Goal: Check status: Check status

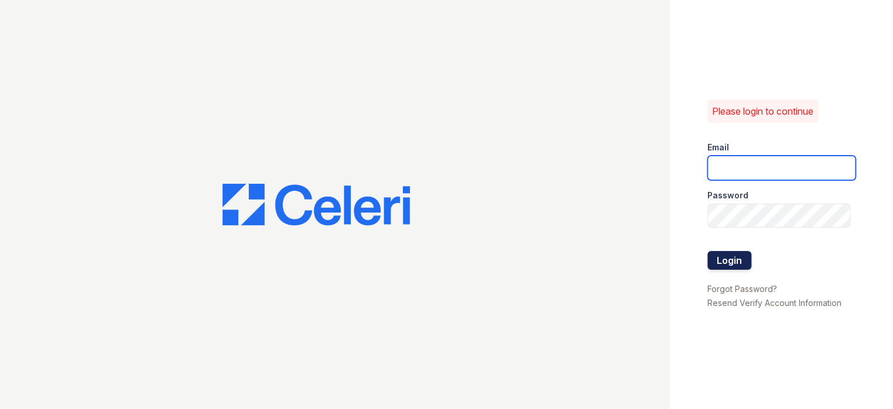
type input "prescottpark1@cafmanagement.com"
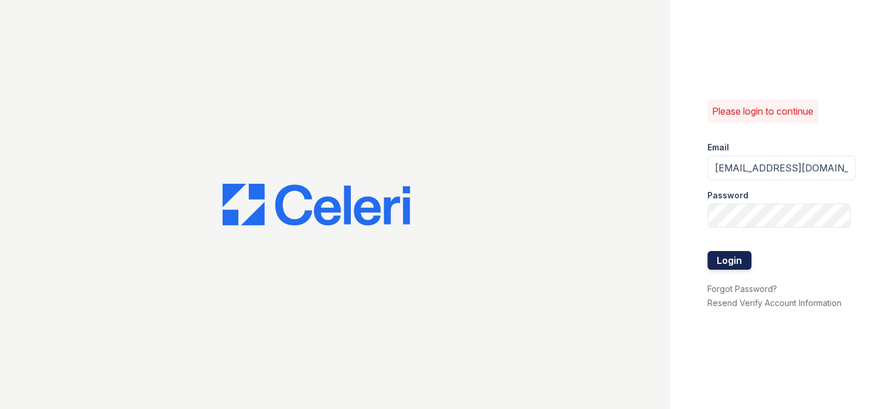
click at [733, 258] on button "Login" at bounding box center [729, 260] width 44 height 19
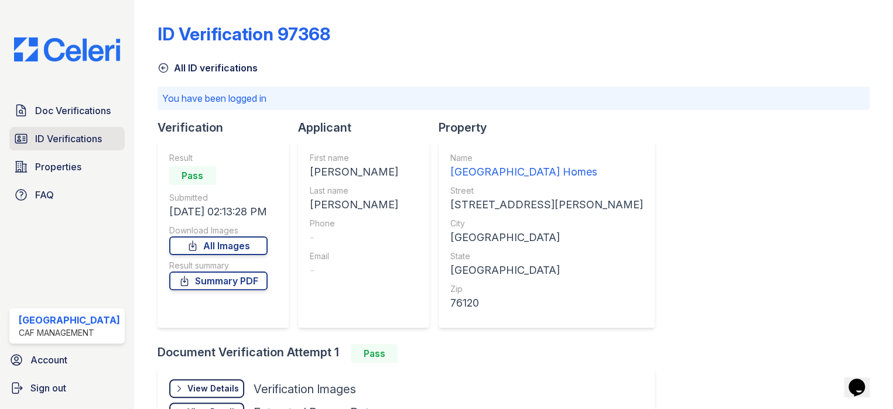
click at [54, 133] on span "ID Verifications" at bounding box center [68, 139] width 67 height 14
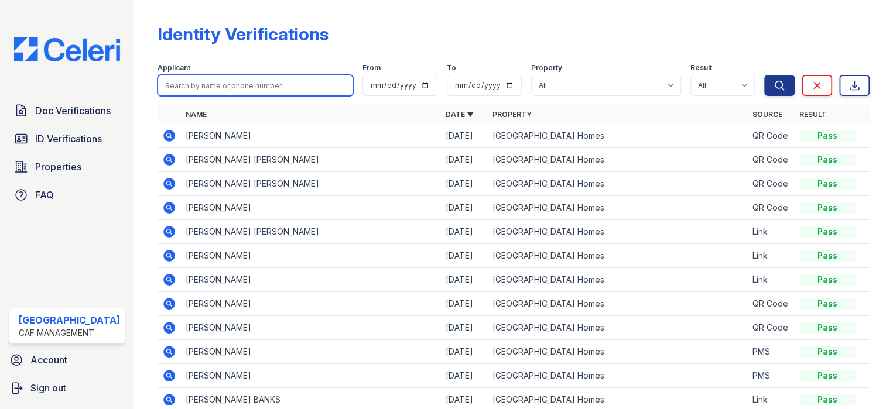
paste input "deitria"
type input "deitria"
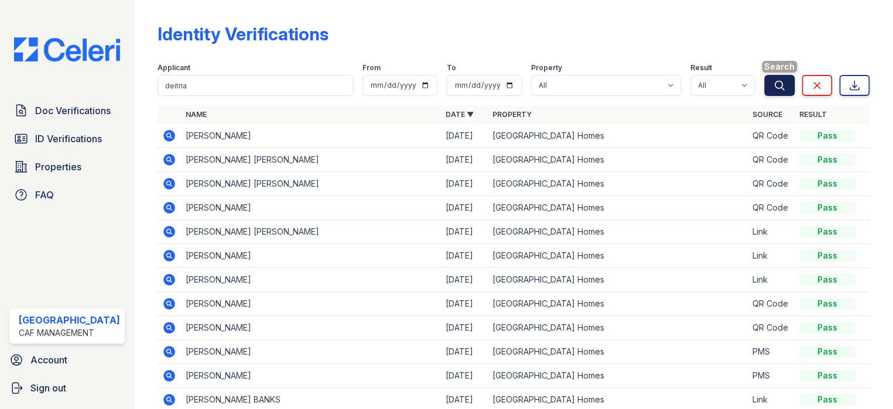
click at [777, 85] on button "Search" at bounding box center [779, 85] width 30 height 21
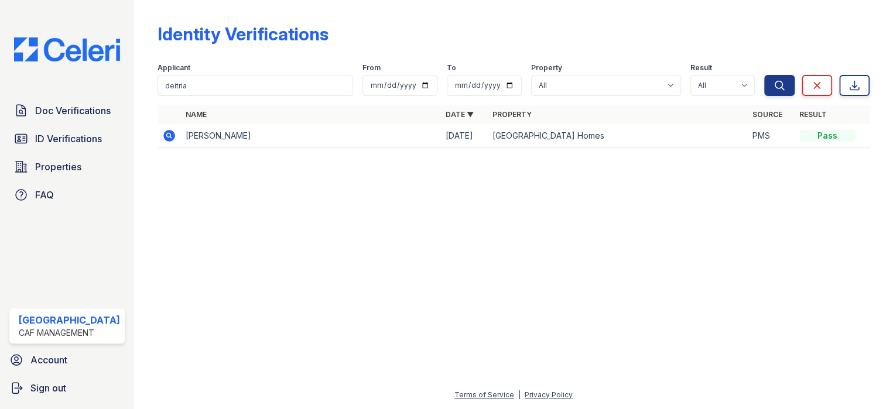
click at [166, 135] on icon at bounding box center [169, 136] width 14 height 14
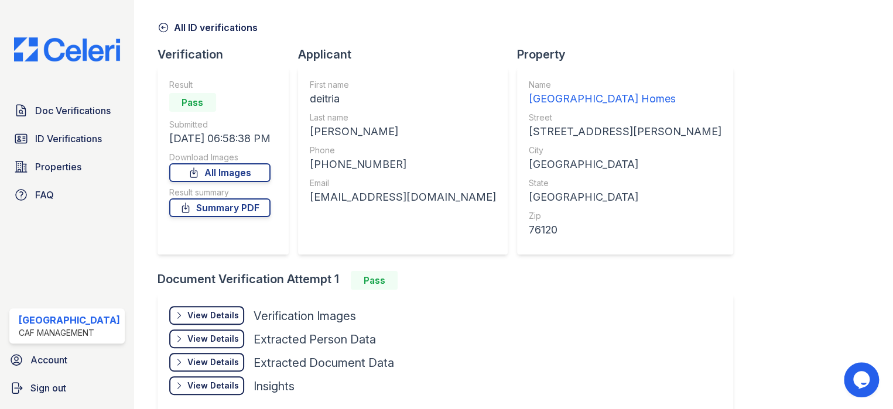
scroll to position [59, 0]
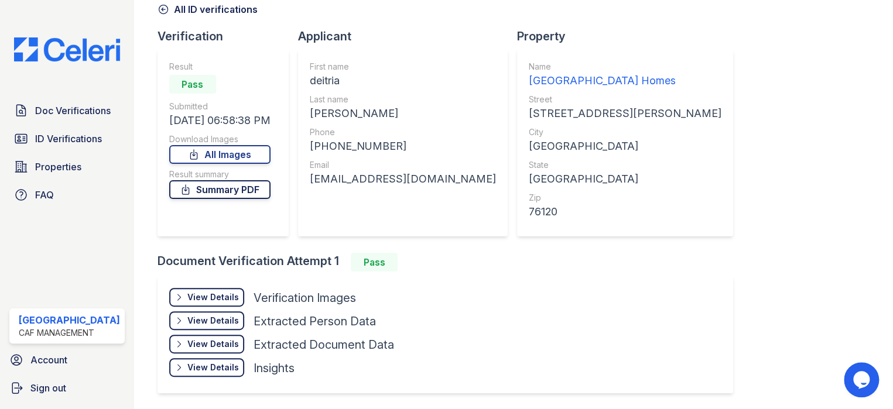
click at [224, 189] on link "Summary PDF" at bounding box center [219, 189] width 101 height 19
click at [59, 101] on link "Doc Verifications" at bounding box center [66, 110] width 115 height 23
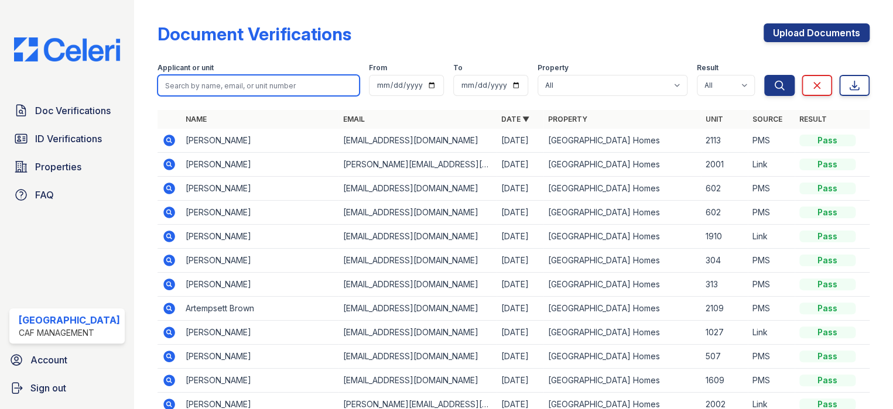
paste input "deitria"
type input "deitria"
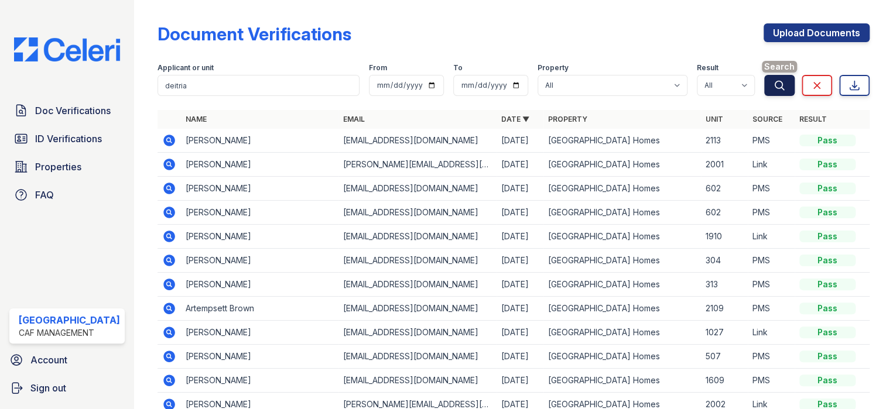
click at [773, 84] on icon "submit" at bounding box center [779, 86] width 12 height 12
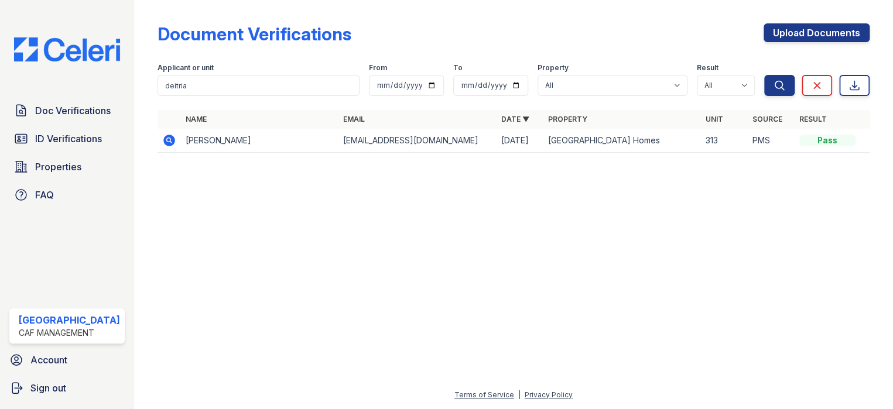
click at [167, 140] on icon at bounding box center [168, 139] width 3 height 3
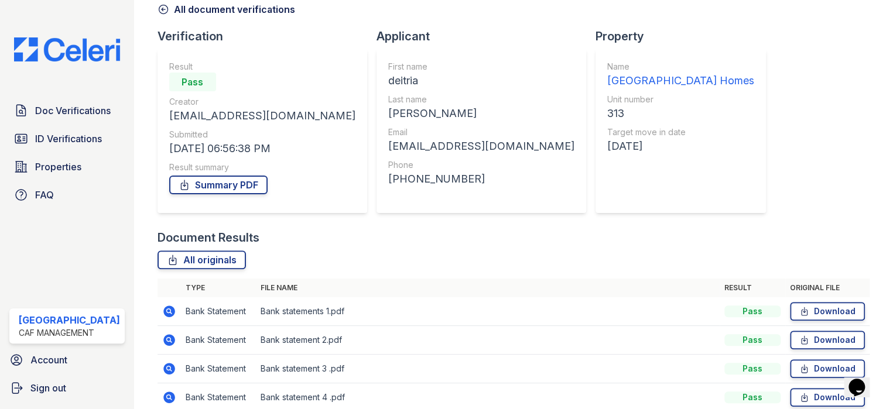
scroll to position [169, 0]
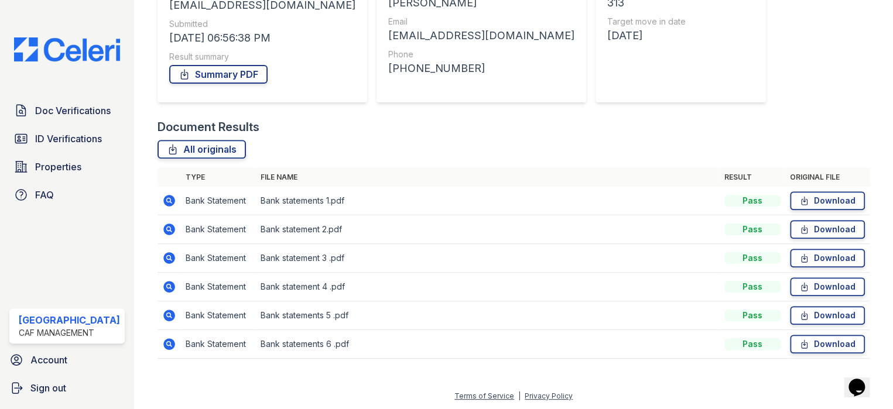
click at [167, 200] on icon at bounding box center [168, 199] width 3 height 3
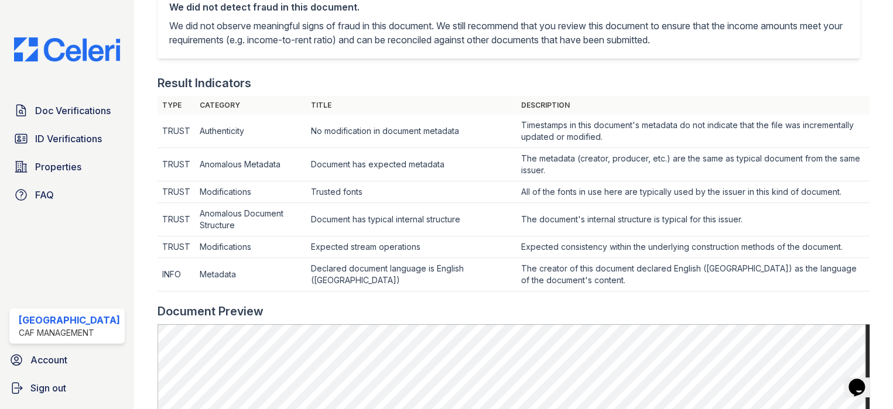
scroll to position [351, 0]
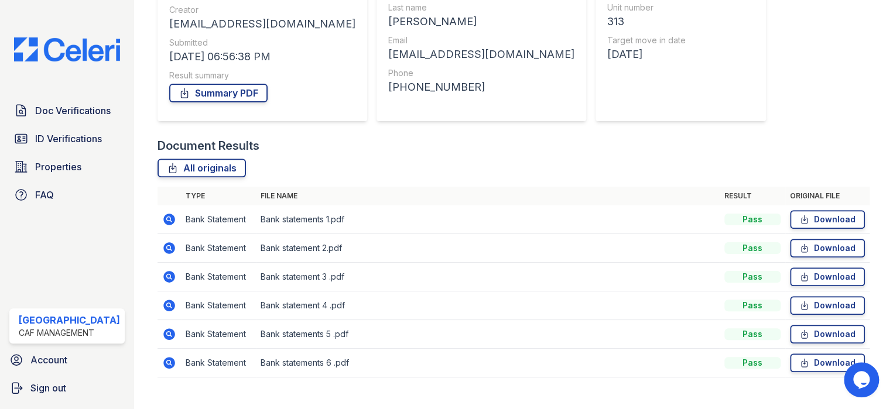
scroll to position [169, 0]
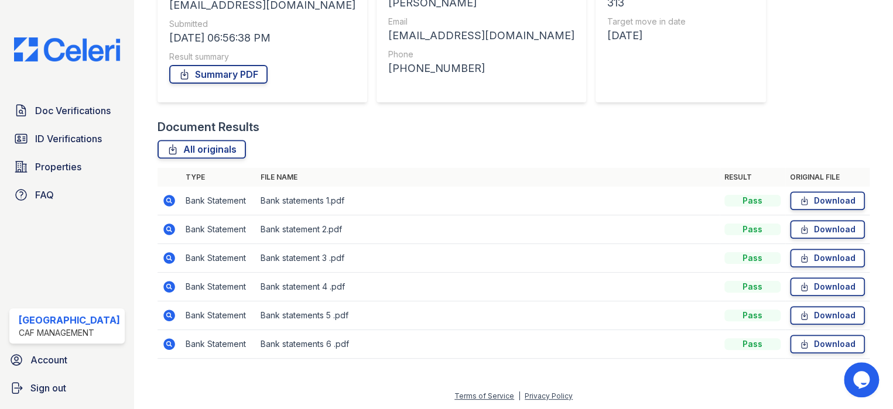
drag, startPoint x: 166, startPoint y: 345, endPoint x: 183, endPoint y: 344, distance: 17.0
click at [166, 345] on icon at bounding box center [169, 344] width 12 height 12
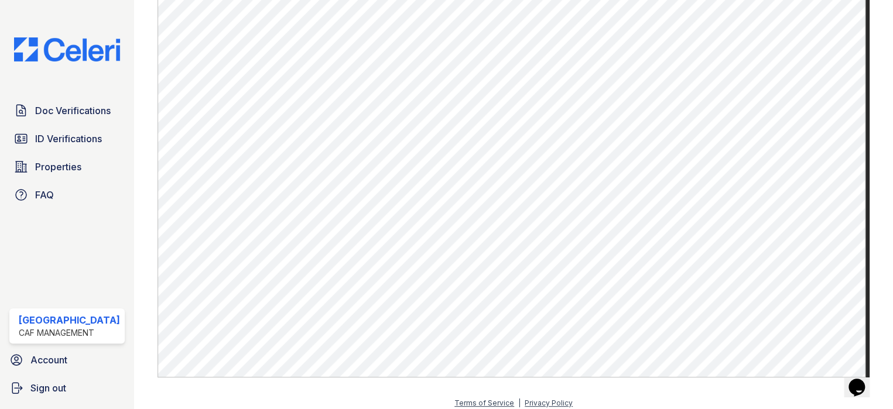
scroll to position [651, 0]
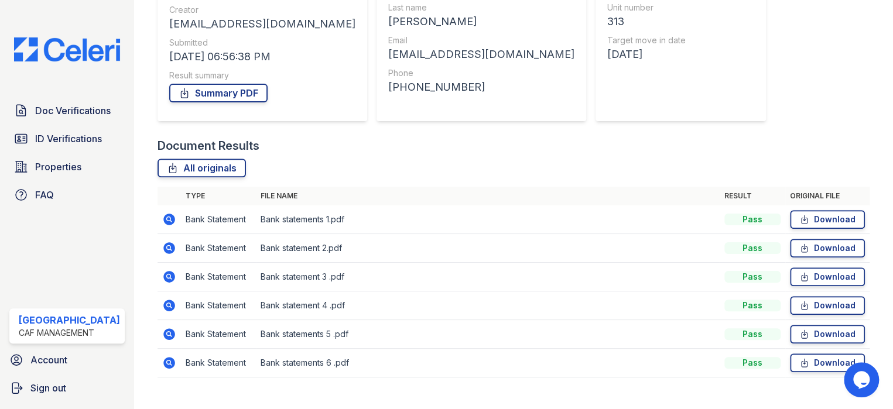
scroll to position [169, 0]
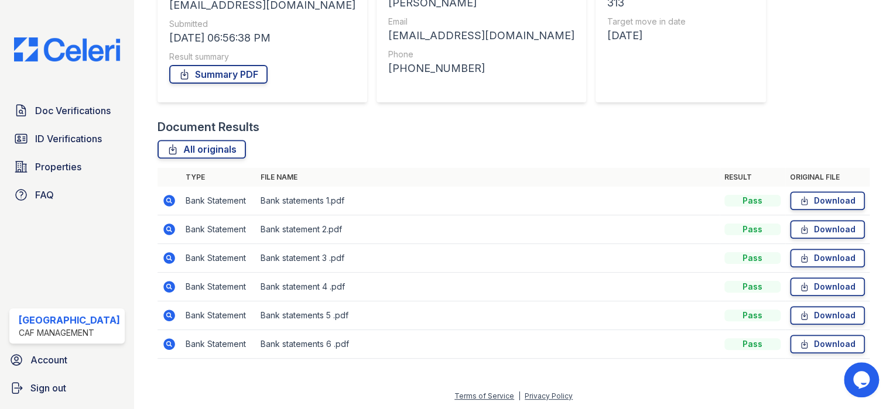
click at [165, 316] on icon at bounding box center [169, 316] width 12 height 12
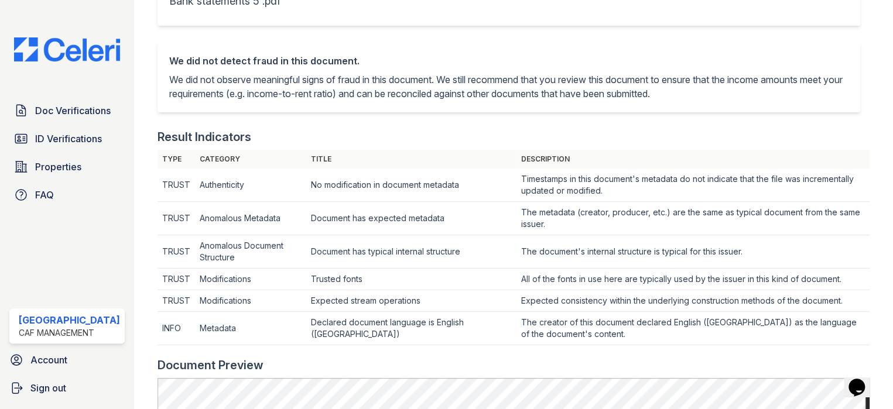
scroll to position [527, 0]
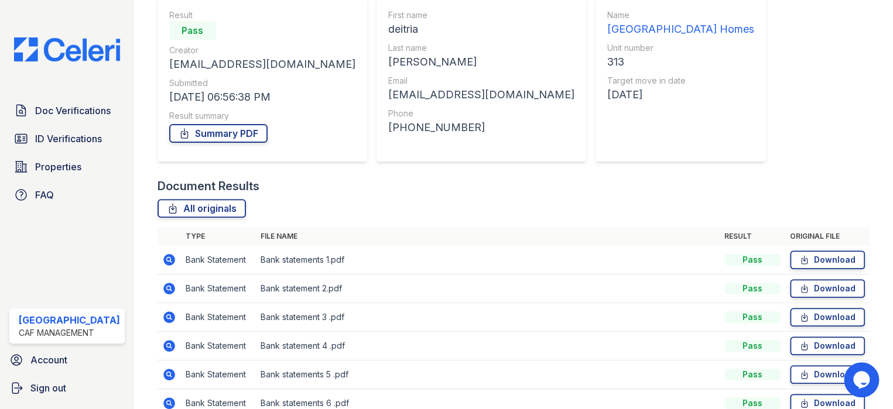
scroll to position [117, 0]
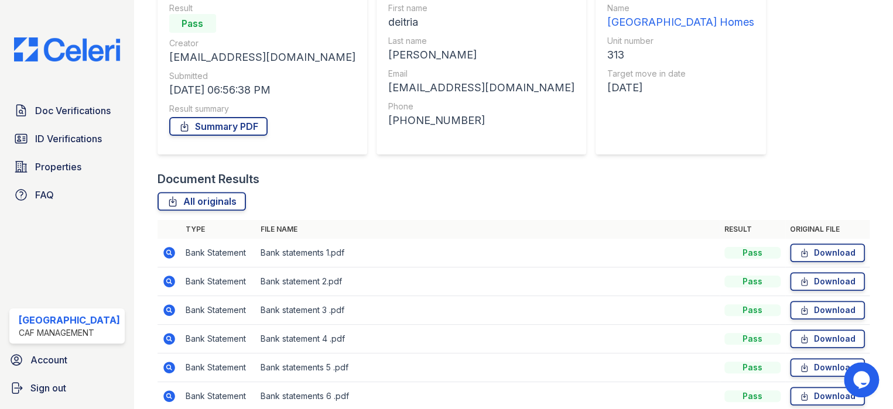
click at [165, 334] on icon at bounding box center [169, 339] width 12 height 12
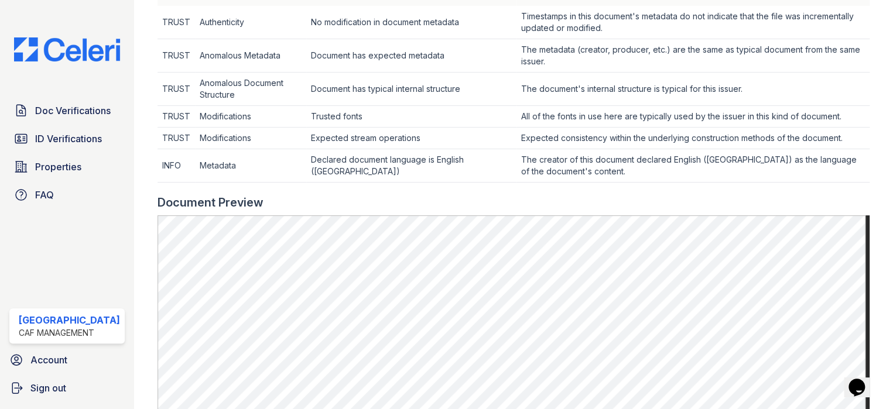
scroll to position [527, 0]
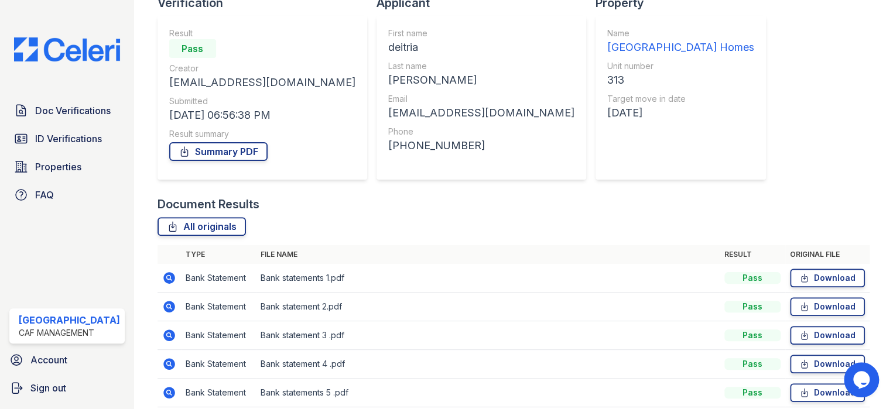
scroll to position [169, 0]
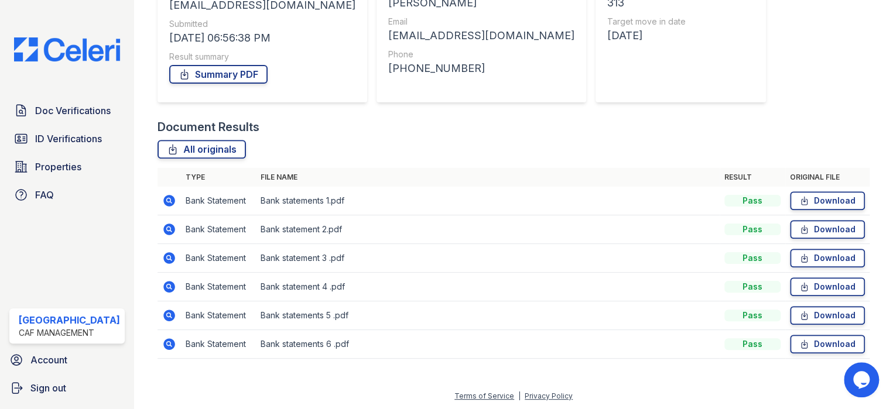
click at [165, 231] on icon at bounding box center [169, 230] width 12 height 12
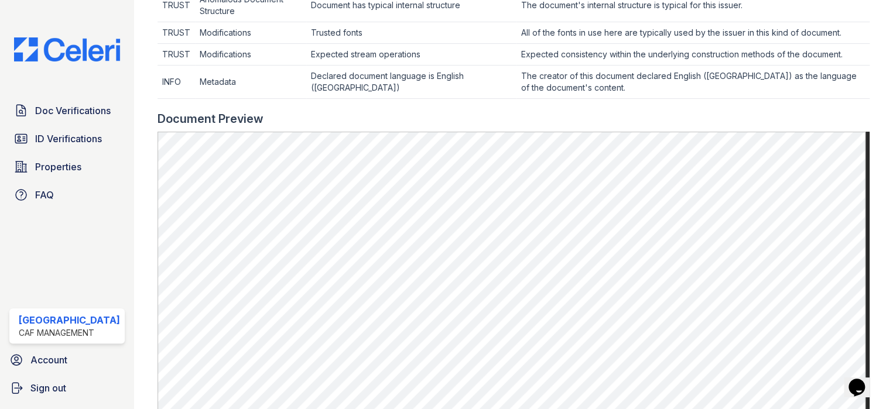
scroll to position [527, 0]
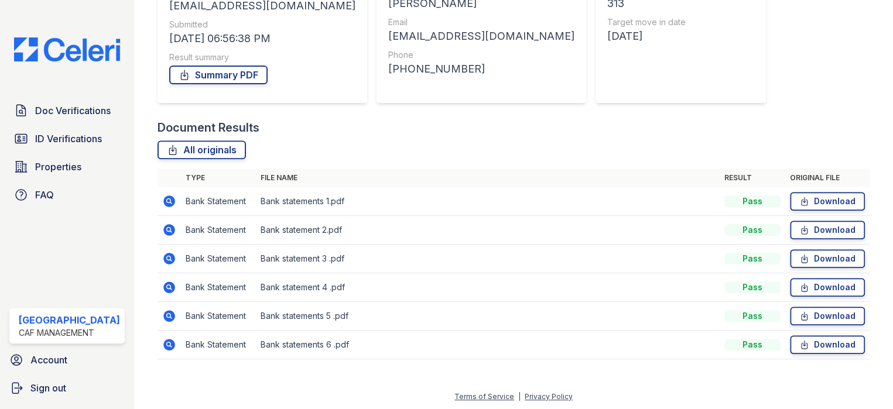
scroll to position [169, 0]
click at [166, 341] on icon at bounding box center [169, 344] width 14 height 14
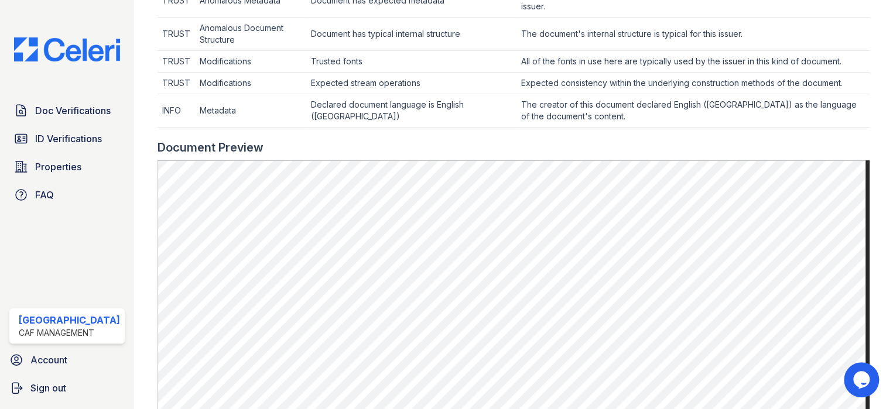
scroll to position [585, 0]
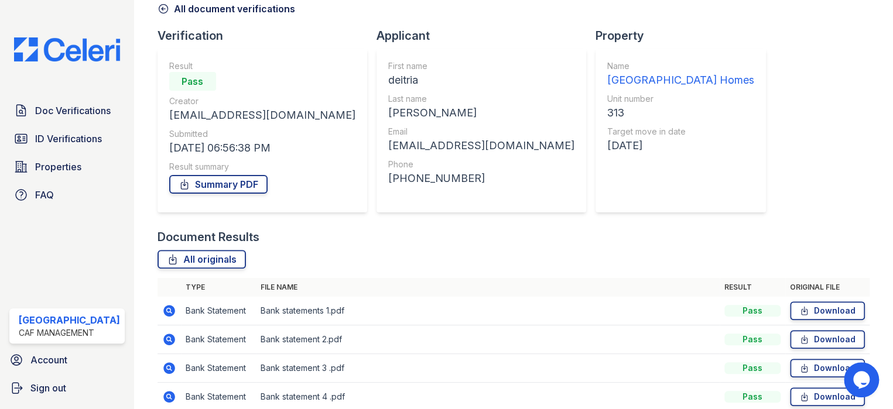
scroll to position [169, 0]
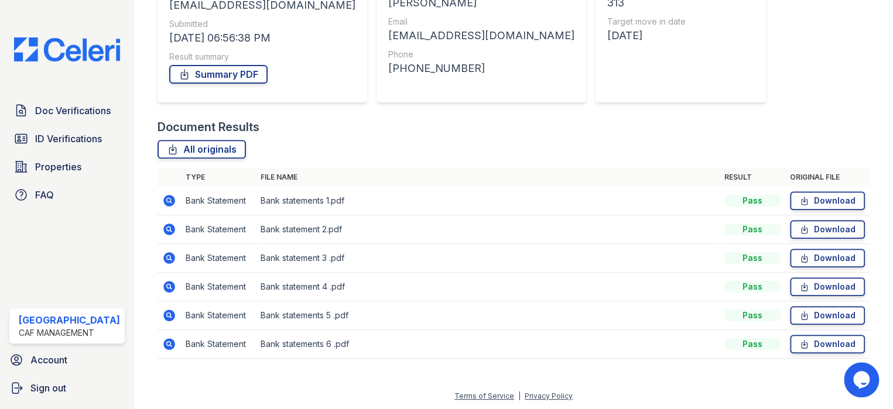
click at [167, 314] on icon at bounding box center [168, 314] width 3 height 3
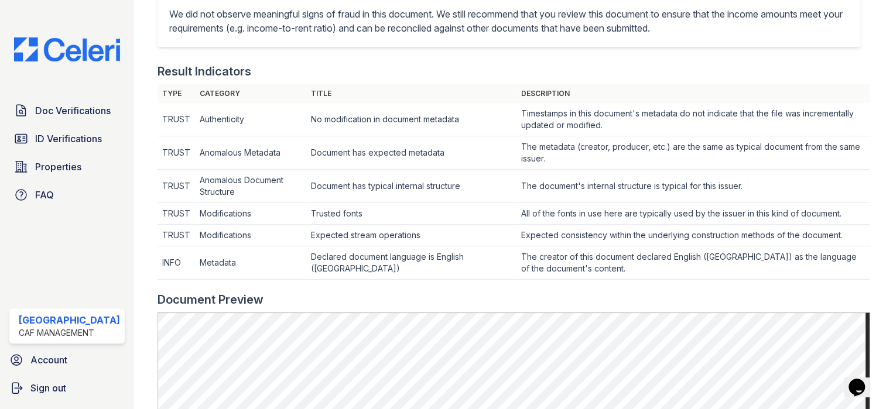
scroll to position [7, 0]
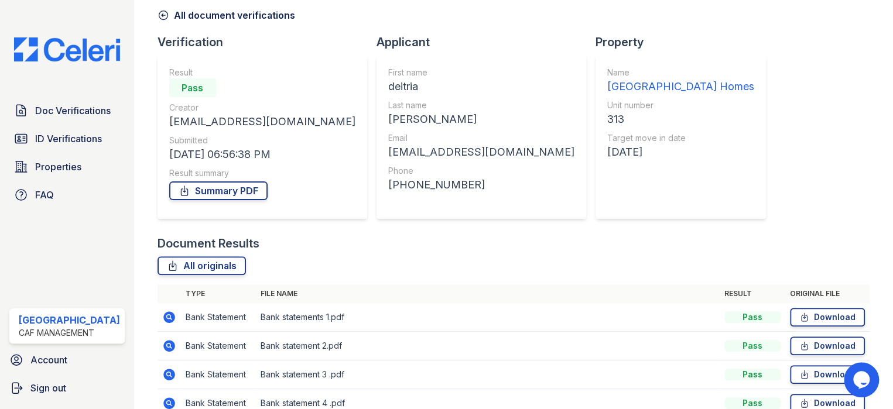
scroll to position [169, 0]
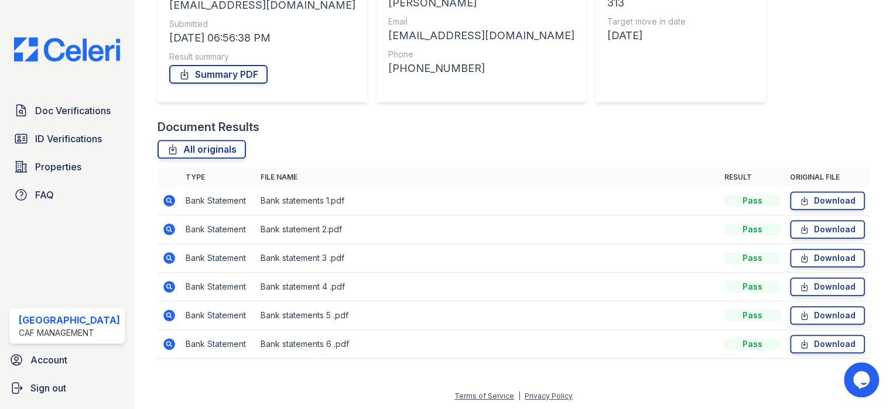
click at [167, 284] on icon at bounding box center [168, 285] width 3 height 3
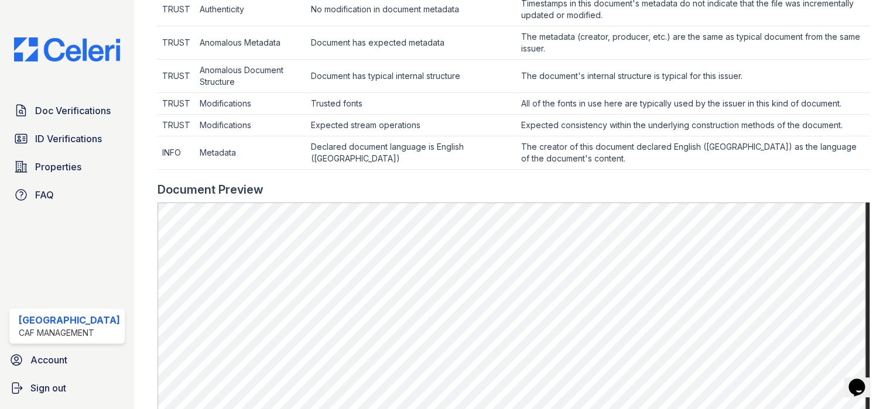
scroll to position [651, 0]
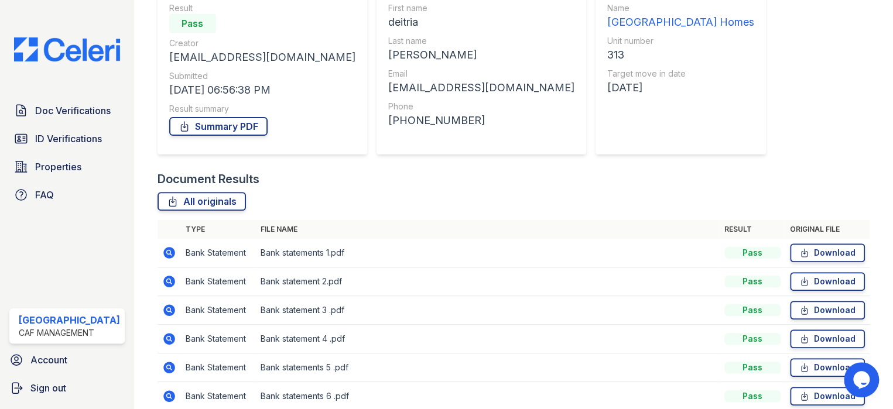
drag, startPoint x: 164, startPoint y: 338, endPoint x: 448, endPoint y: 308, distance: 284.8
click at [167, 338] on icon at bounding box center [168, 338] width 3 height 3
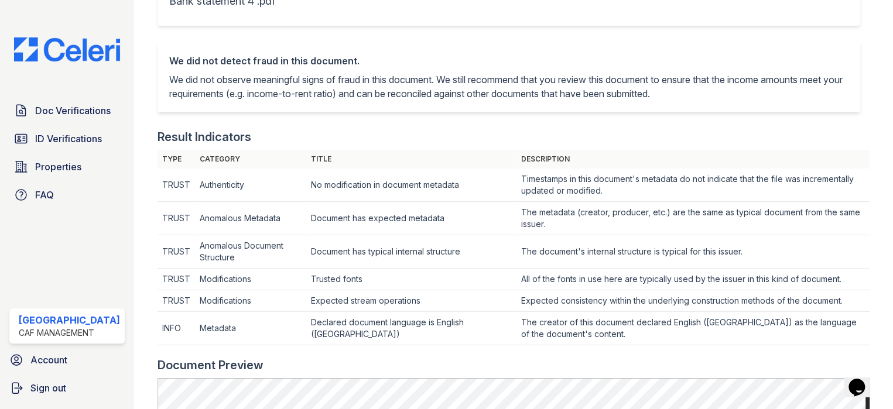
scroll to position [468, 0]
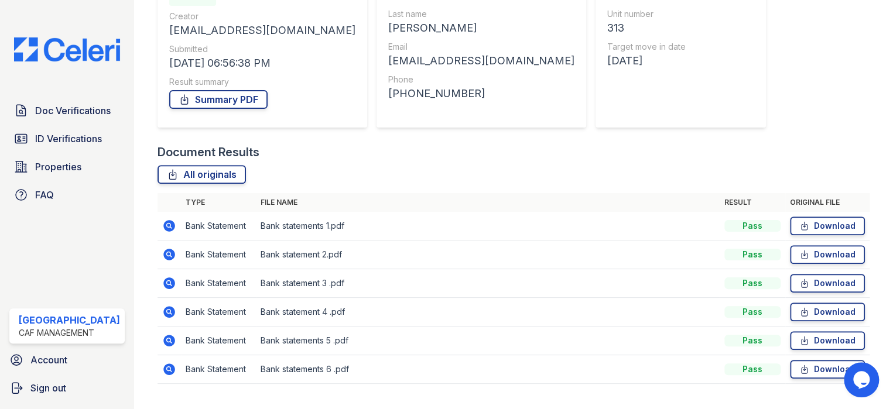
scroll to position [169, 0]
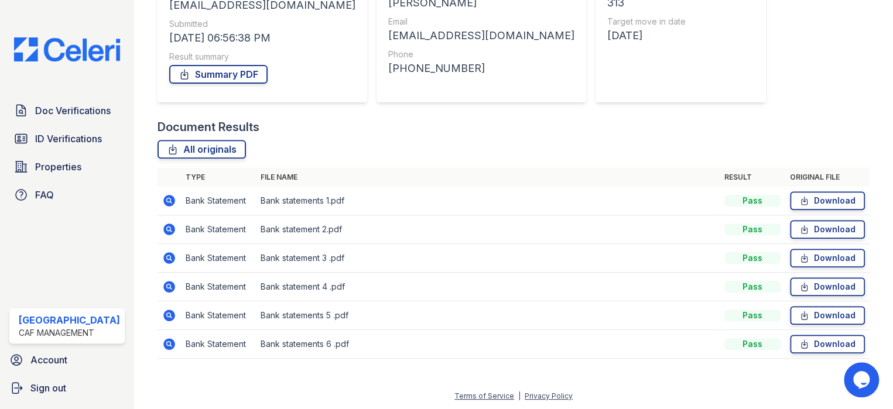
click at [162, 255] on icon at bounding box center [169, 258] width 14 height 14
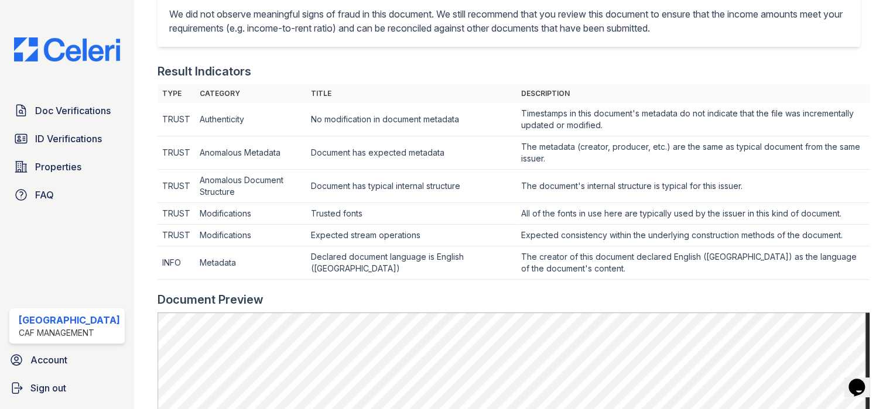
scroll to position [66, 0]
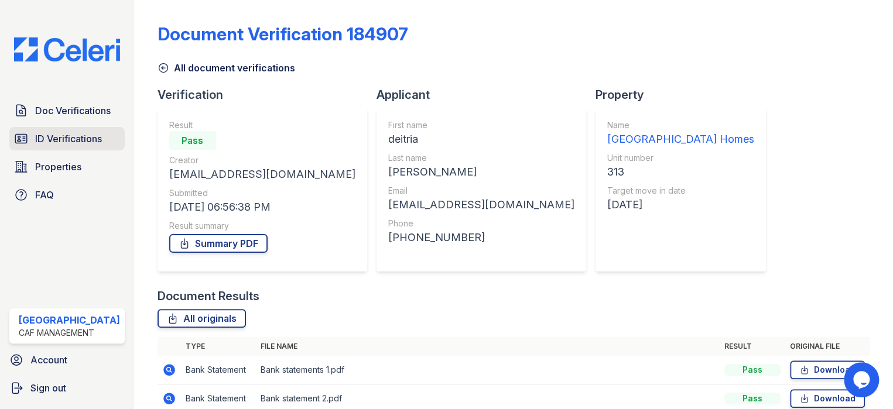
drag, startPoint x: 46, startPoint y: 138, endPoint x: 73, endPoint y: 142, distance: 27.2
click at [46, 138] on span "ID Verifications" at bounding box center [68, 139] width 67 height 14
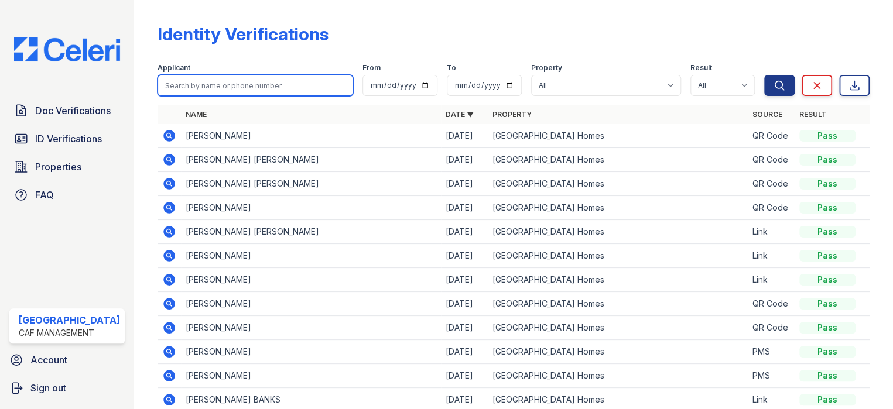
paste input "Brandon"
type input "Brandon"
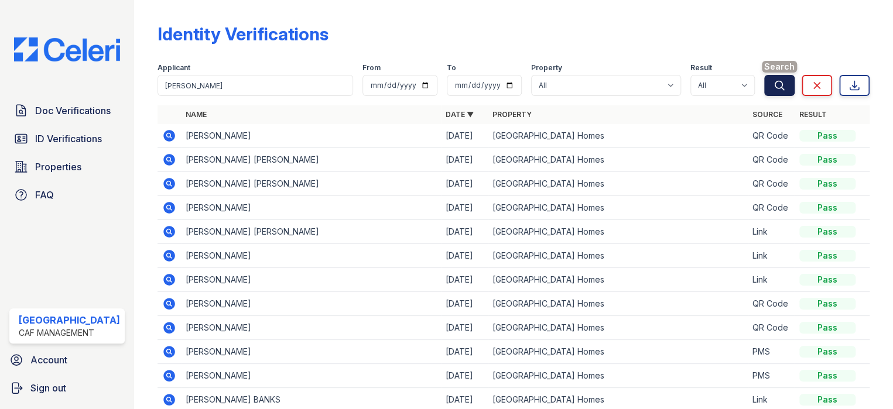
click at [775, 81] on icon "submit" at bounding box center [779, 85] width 9 height 9
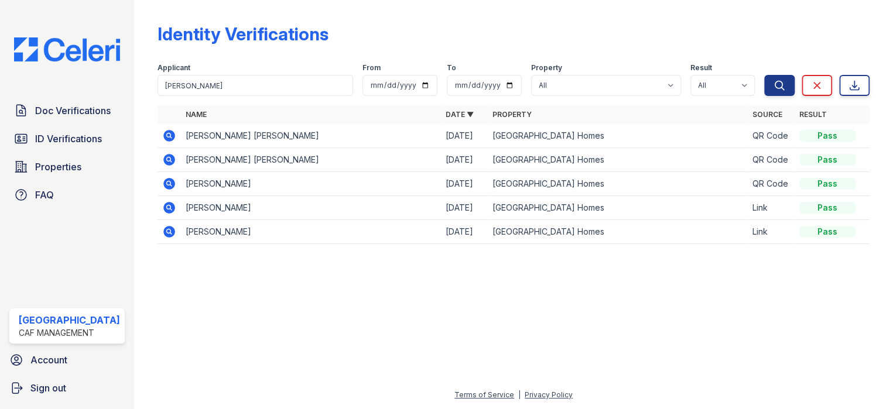
click at [167, 136] on icon at bounding box center [169, 136] width 12 height 12
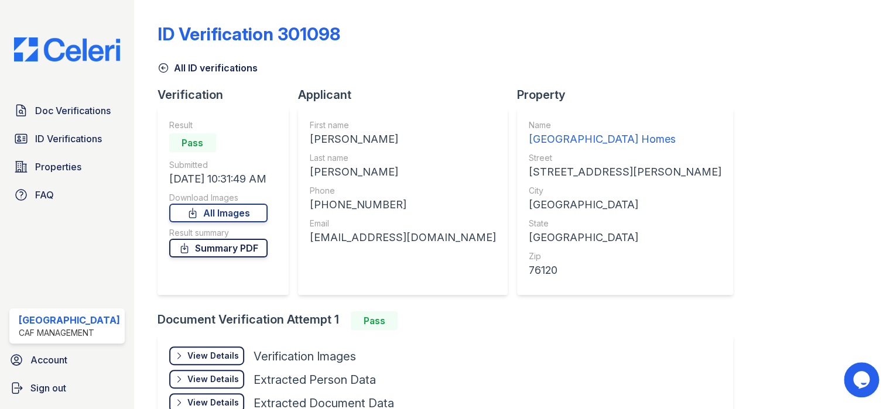
click at [225, 248] on link "Summary PDF" at bounding box center [218, 248] width 98 height 19
click at [64, 111] on span "Doc Verifications" at bounding box center [73, 111] width 76 height 14
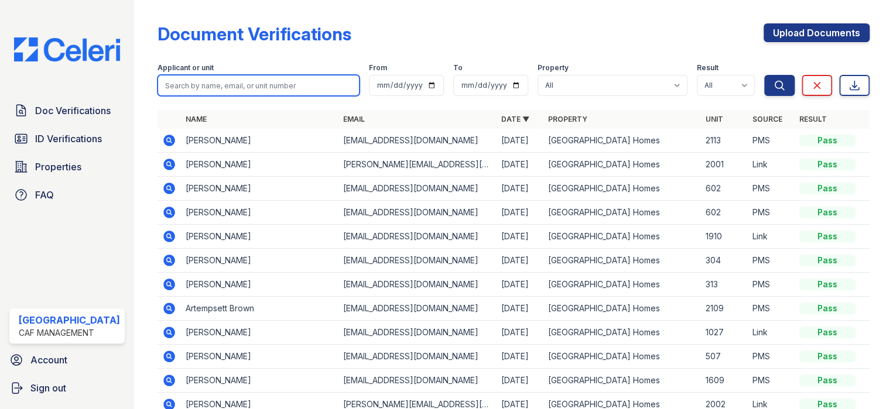
paste input "Brandon"
type input "Brandon"
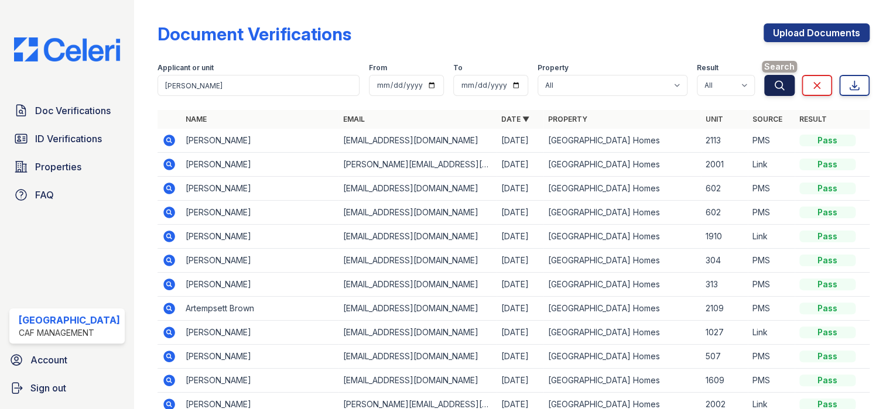
click at [775, 85] on icon "submit" at bounding box center [779, 86] width 12 height 12
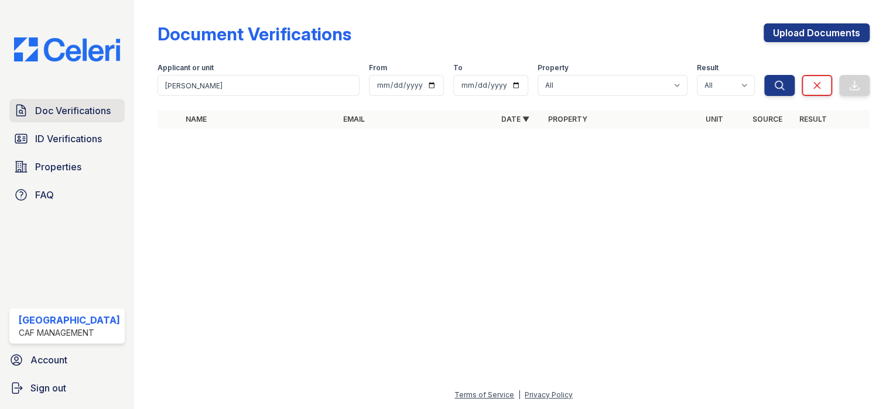
click at [56, 112] on span "Doc Verifications" at bounding box center [73, 111] width 76 height 14
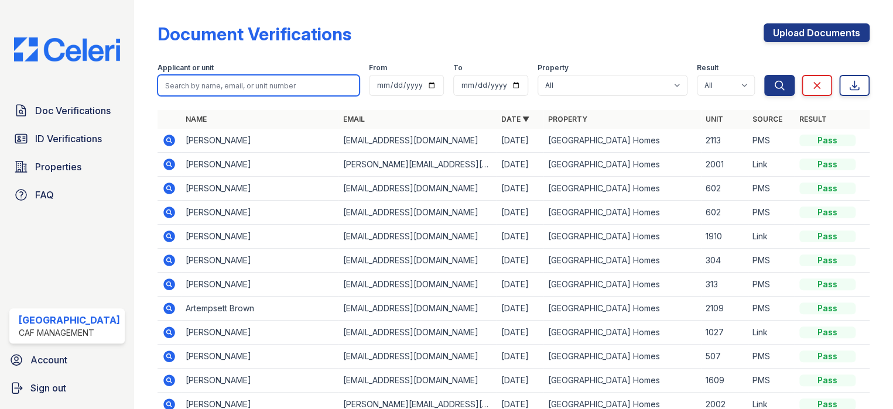
paste input "Mcalpin"
type input "Mcalpin"
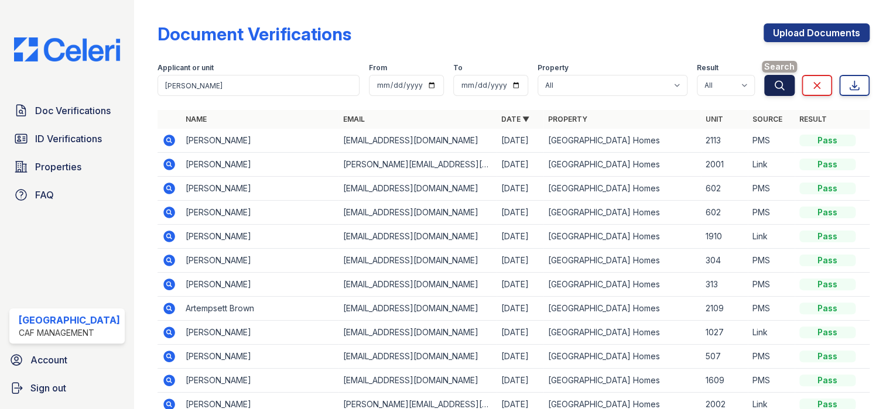
click at [779, 78] on button "Search" at bounding box center [779, 85] width 30 height 21
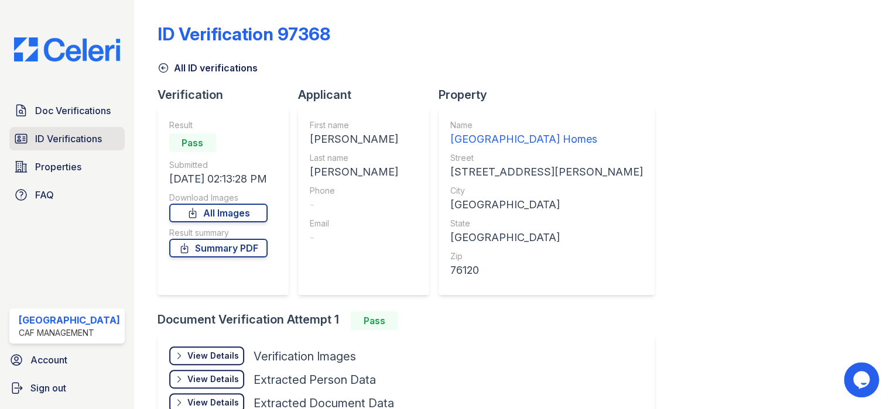
click at [57, 139] on span "ID Verifications" at bounding box center [68, 139] width 67 height 14
